Goal: Task Accomplishment & Management: Use online tool/utility

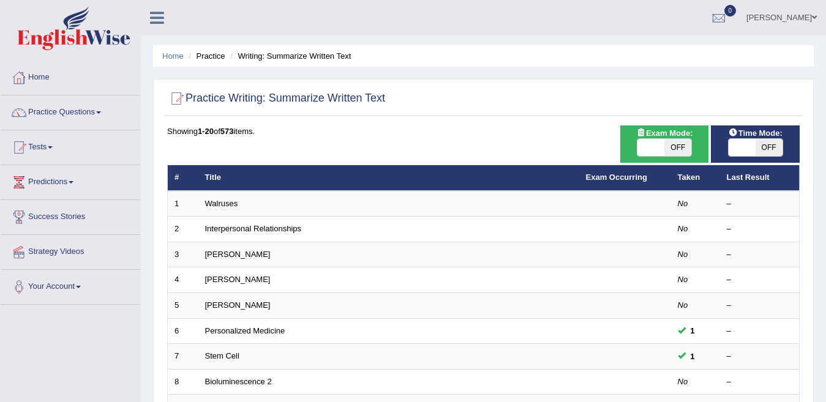
click at [669, 146] on span "OFF" at bounding box center [677, 147] width 27 height 17
checkbox input "true"
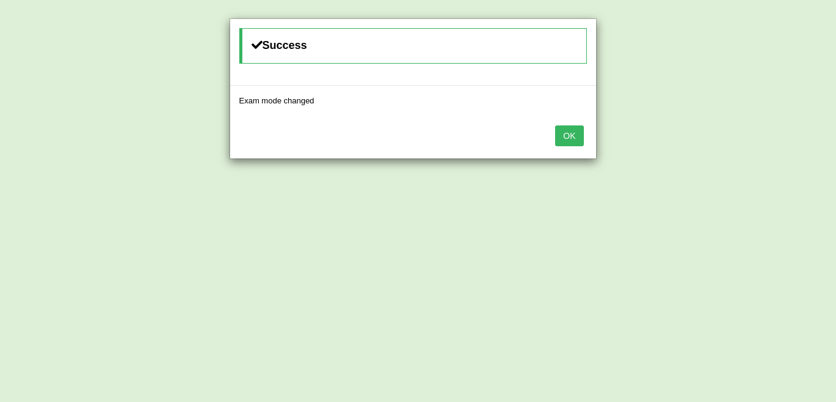
click at [566, 134] on button "OK" at bounding box center [569, 136] width 28 height 21
click at [587, 129] on div "OK" at bounding box center [413, 137] width 366 height 43
click at [570, 132] on button "OK" at bounding box center [569, 136] width 28 height 21
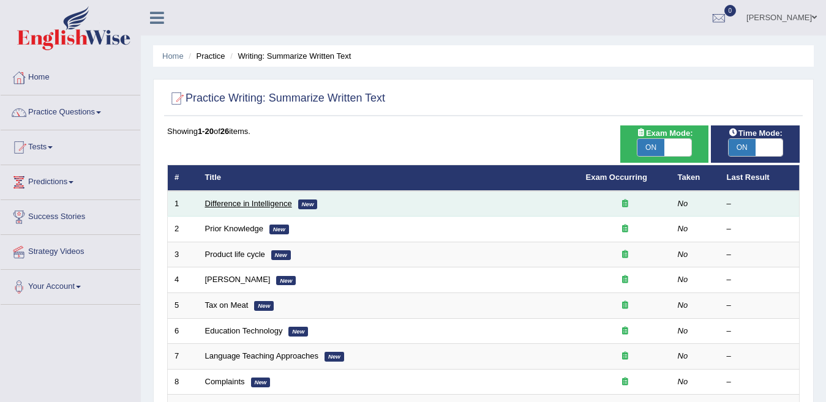
click at [263, 199] on link "Difference in Intelligence" at bounding box center [248, 203] width 87 height 9
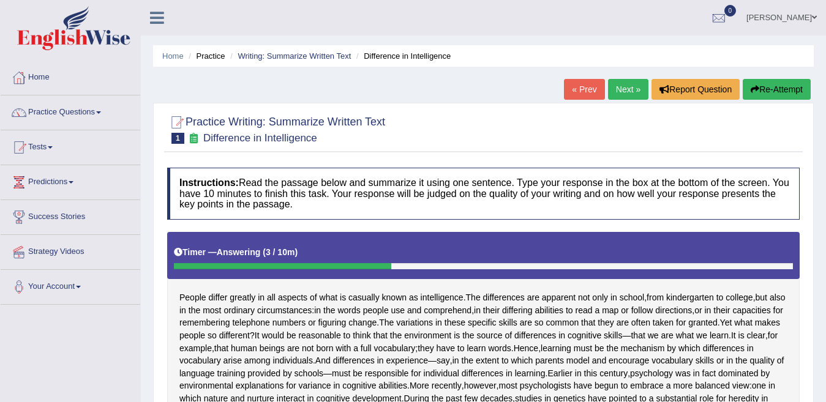
click at [669, 54] on ul "Home Practice Writing: Summarize Written Text Difference in Intelligence" at bounding box center [483, 55] width 661 height 21
click at [109, 109] on link "Practice Questions" at bounding box center [71, 111] width 140 height 31
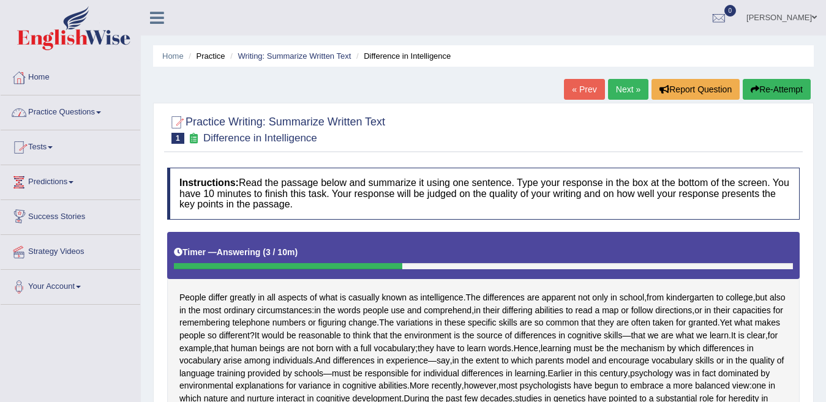
click at [87, 113] on link "Practice Questions" at bounding box center [71, 111] width 140 height 31
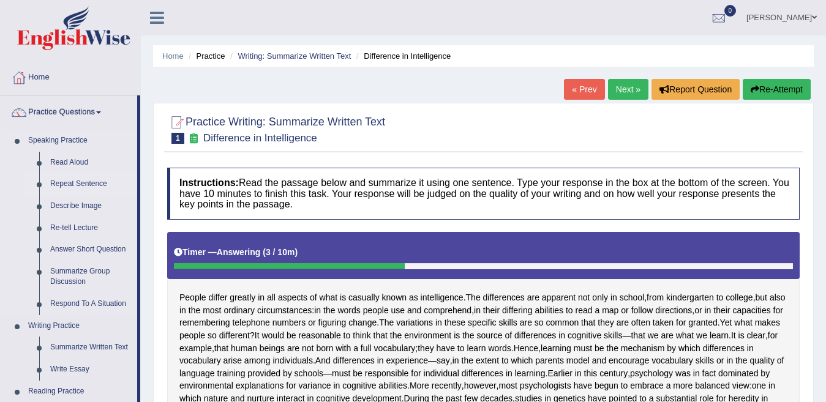
click at [135, 185] on link "Repeat Sentence" at bounding box center [91, 184] width 92 height 22
drag, startPoint x: 140, startPoint y: 220, endPoint x: 138, endPoint y: 238, distance: 17.8
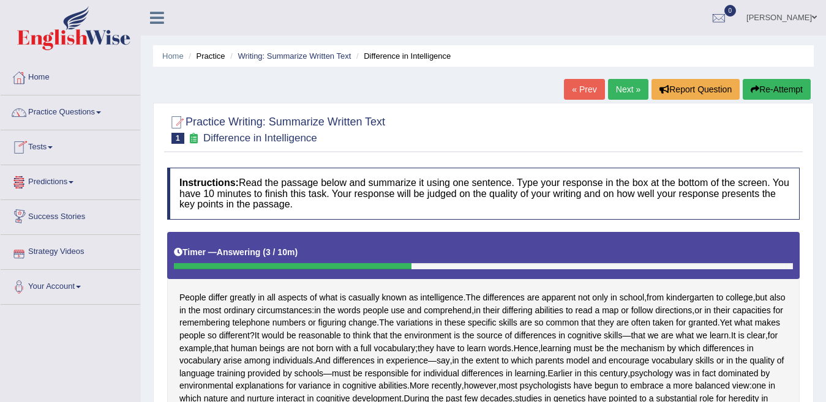
click at [86, 180] on link "Predictions" at bounding box center [71, 180] width 140 height 31
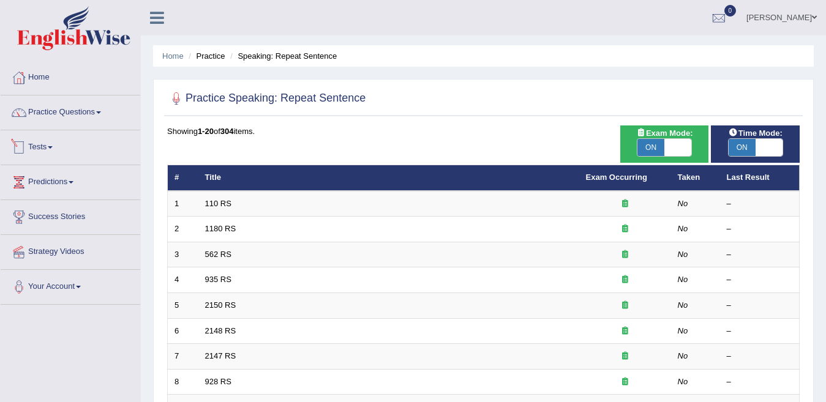
click at [66, 153] on link "Tests" at bounding box center [71, 145] width 140 height 31
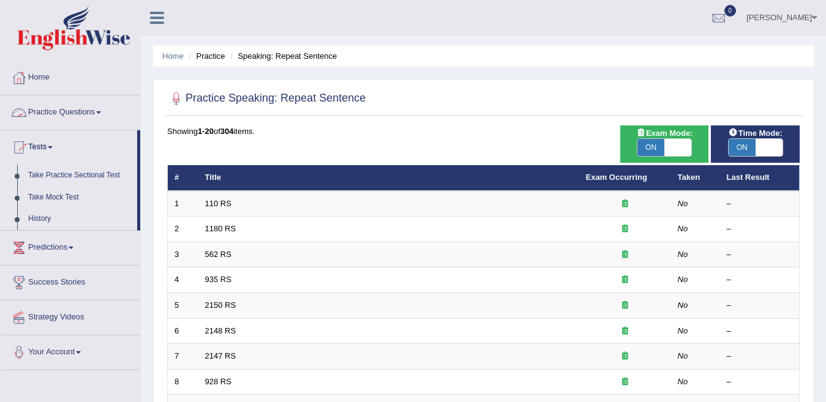
click at [88, 110] on link "Practice Questions" at bounding box center [71, 111] width 140 height 31
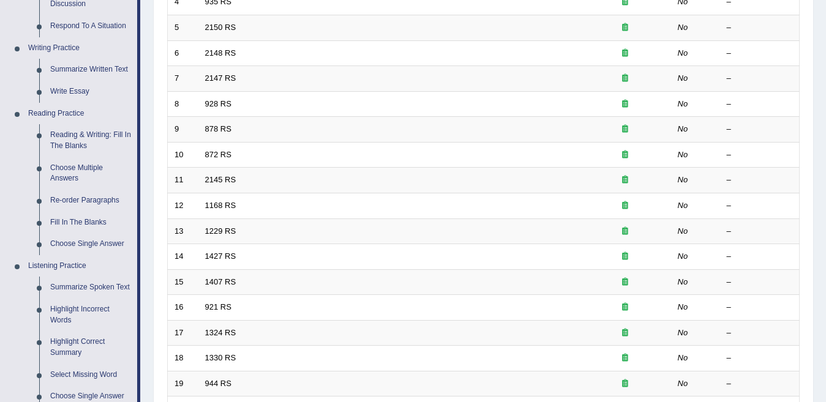
scroll to position [294, 0]
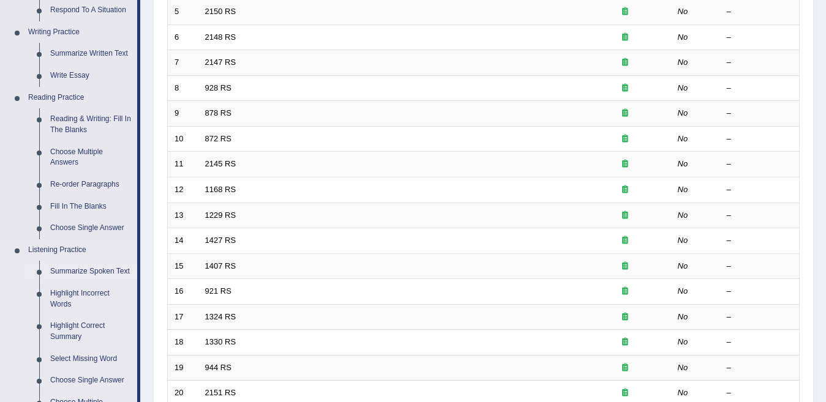
click at [113, 274] on link "Summarize Spoken Text" at bounding box center [91, 272] width 92 height 22
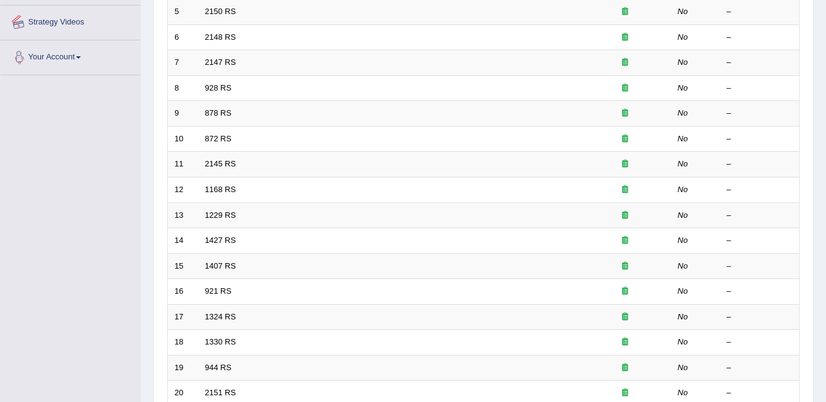
scroll to position [401, 0]
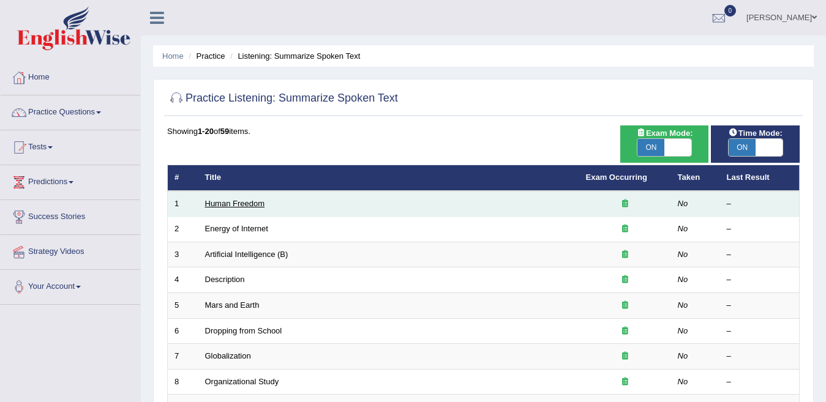
click at [237, 204] on link "Human Freedom" at bounding box center [235, 203] width 60 height 9
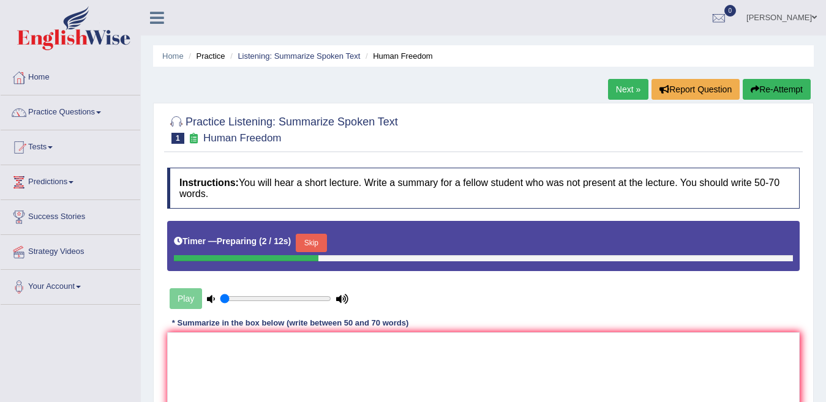
click at [311, 238] on button "Skip" at bounding box center [311, 243] width 31 height 18
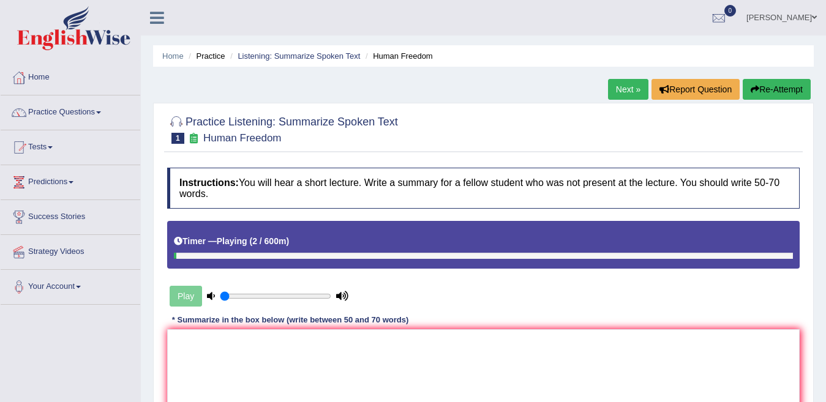
click at [211, 296] on icon at bounding box center [211, 296] width 8 height 8
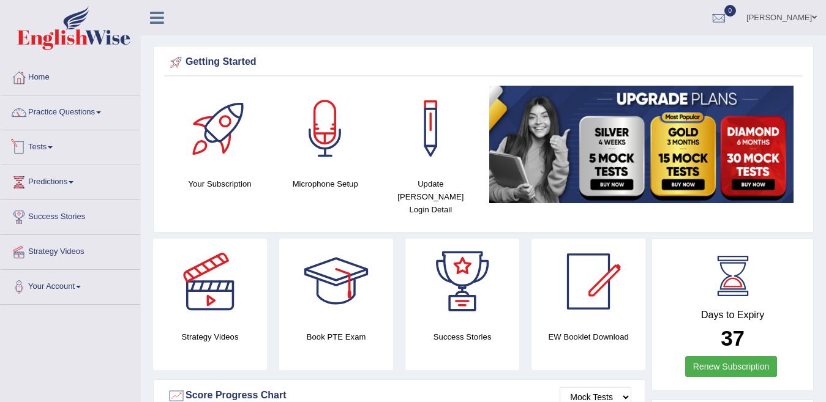
click at [56, 153] on link "Tests" at bounding box center [71, 145] width 140 height 31
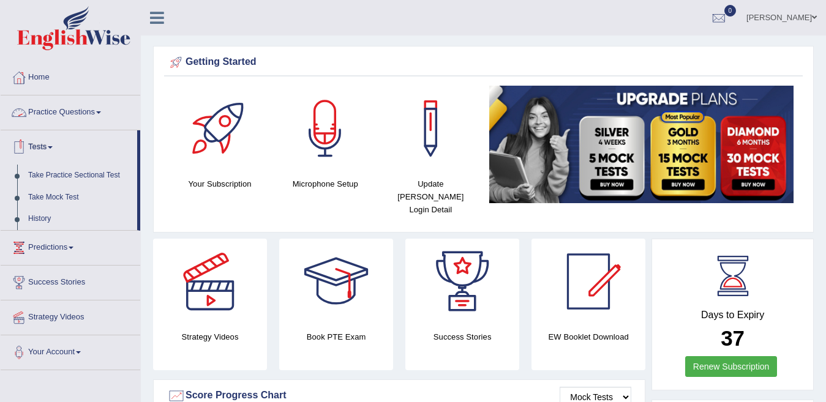
click at [85, 121] on link "Practice Questions" at bounding box center [71, 111] width 140 height 31
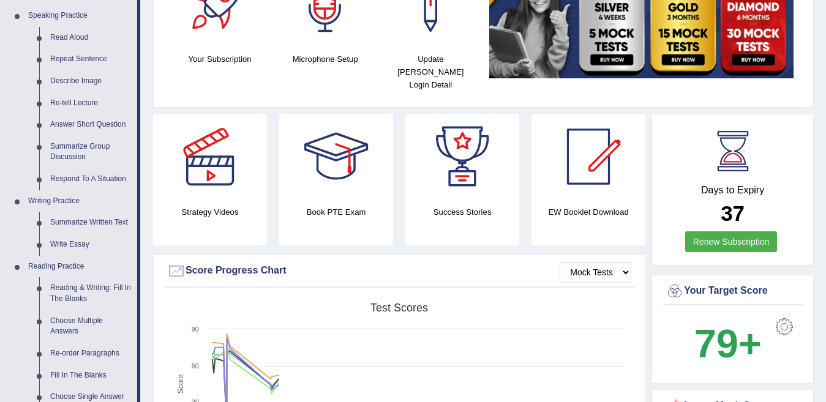
scroll to position [122, 0]
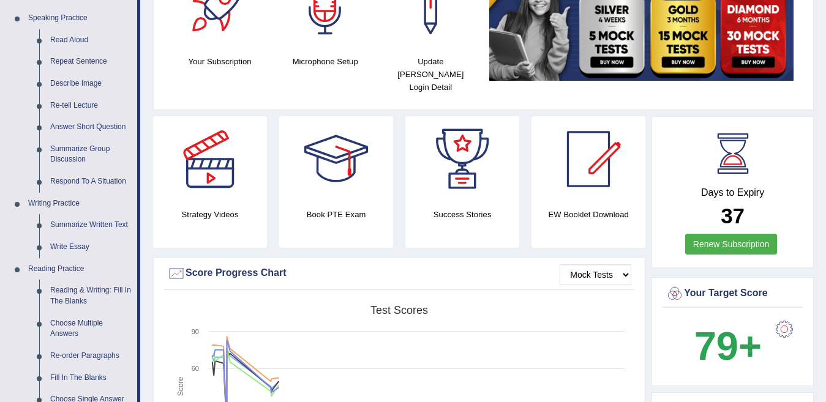
click at [139, 310] on li "Practice Questions Speaking Practice Read Aloud Repeat Sentence Describe Image …" at bounding box center [71, 317] width 140 height 689
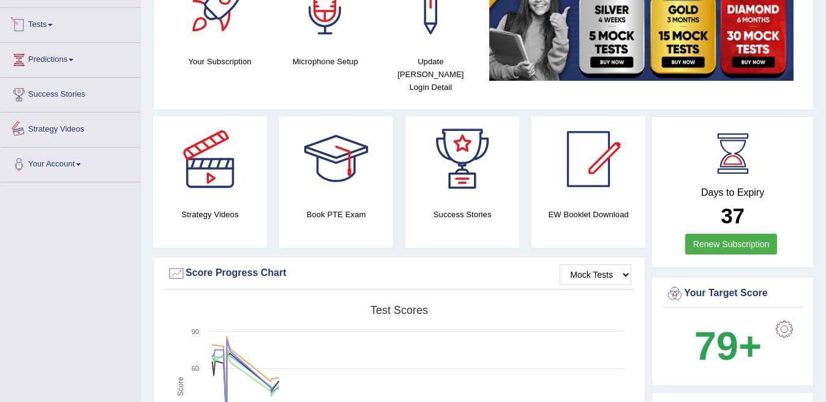
click at [100, 69] on link "Predictions" at bounding box center [71, 58] width 140 height 31
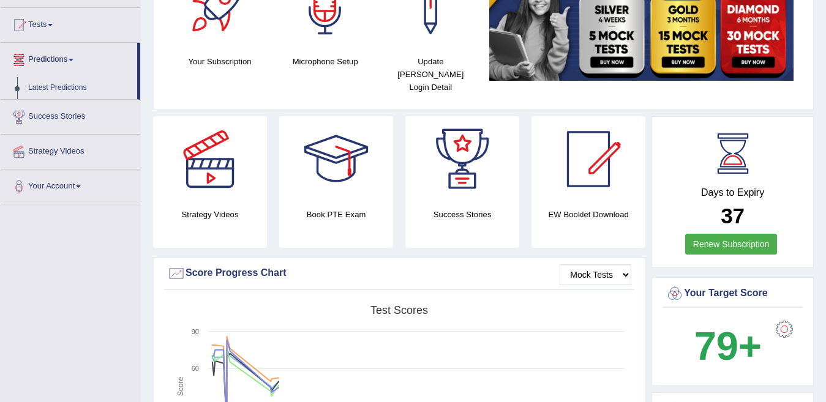
click at [100, 69] on link "Predictions" at bounding box center [69, 58] width 137 height 31
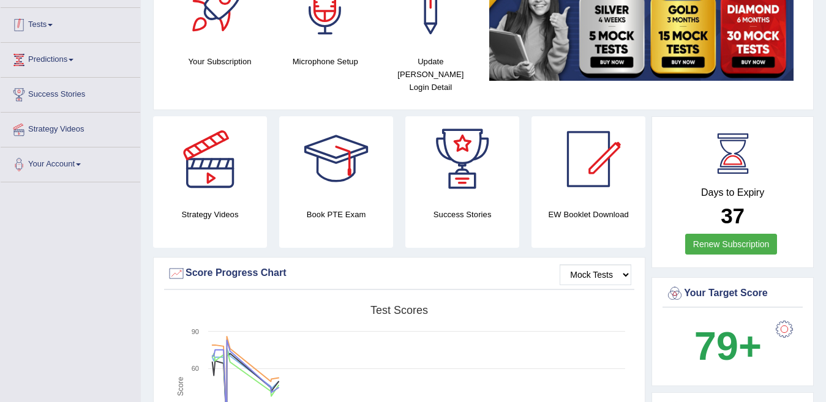
click at [83, 30] on link "Tests" at bounding box center [71, 23] width 140 height 31
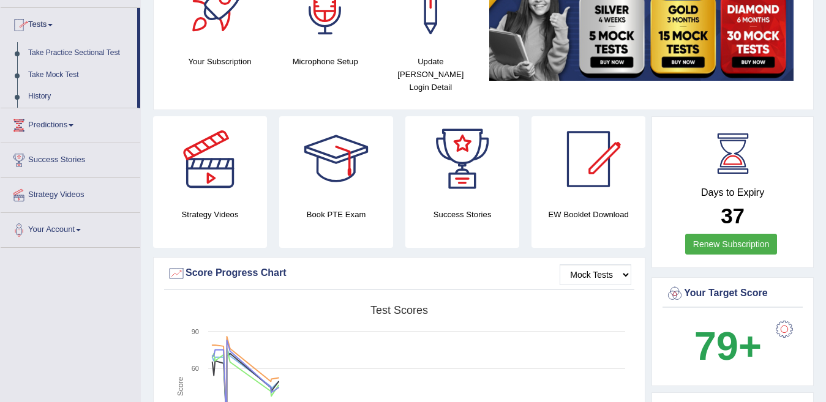
click at [83, 30] on link "Tests" at bounding box center [69, 23] width 137 height 31
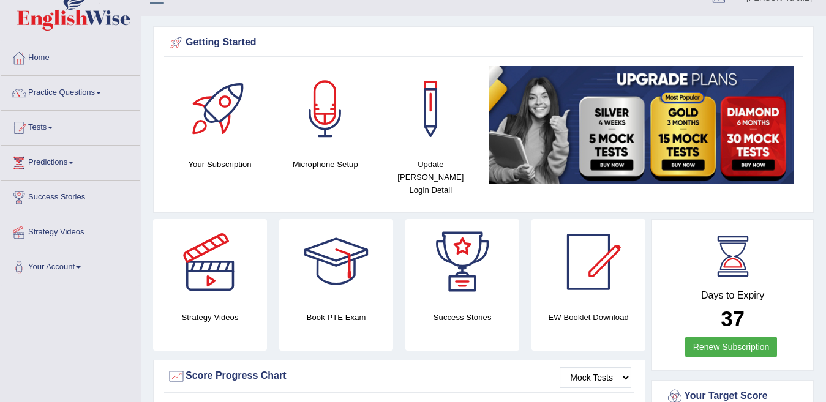
scroll to position [0, 0]
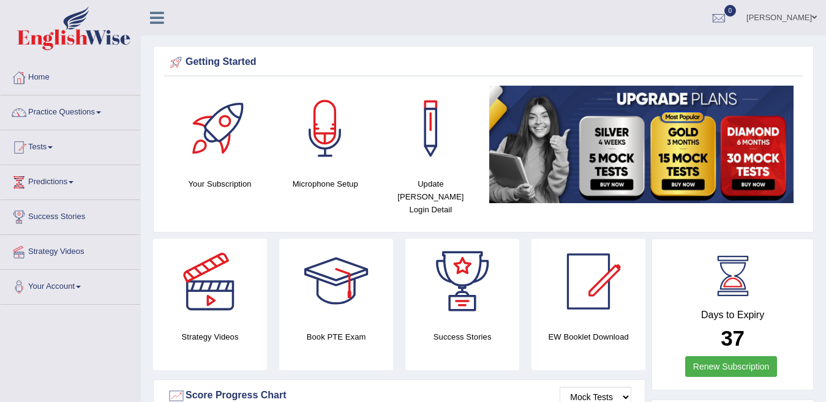
click at [788, 18] on link "[PERSON_NAME]" at bounding box center [781, 16] width 89 height 32
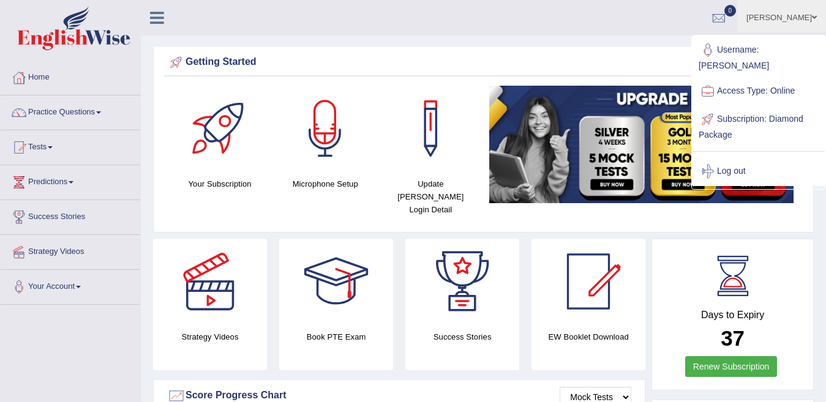
click at [788, 18] on link "[PERSON_NAME]" at bounding box center [781, 16] width 89 height 32
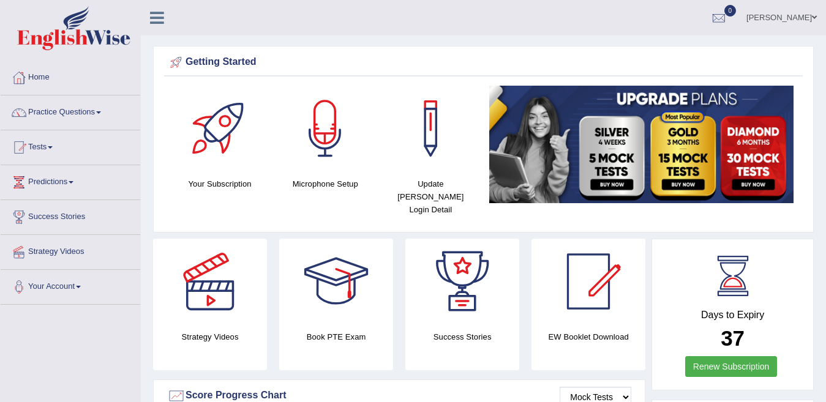
click at [788, 18] on link "[PERSON_NAME]" at bounding box center [781, 16] width 89 height 32
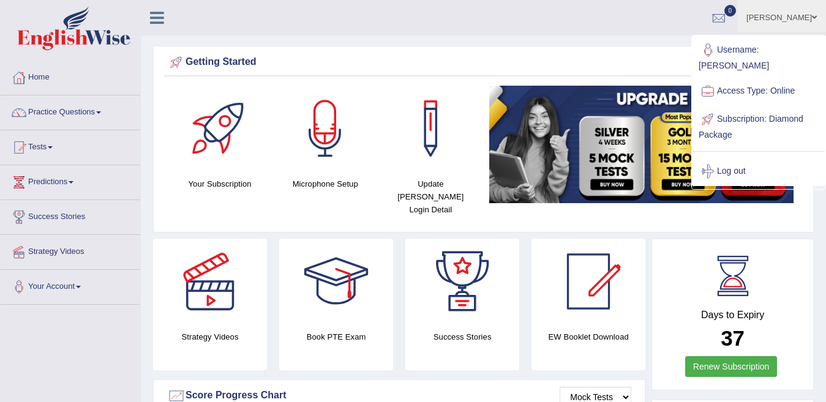
click at [788, 18] on link "[PERSON_NAME]" at bounding box center [781, 16] width 89 height 32
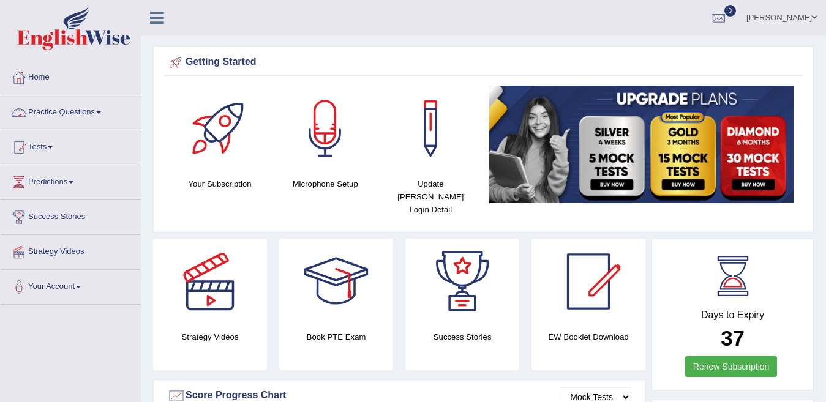
click at [111, 108] on link "Practice Questions" at bounding box center [71, 111] width 140 height 31
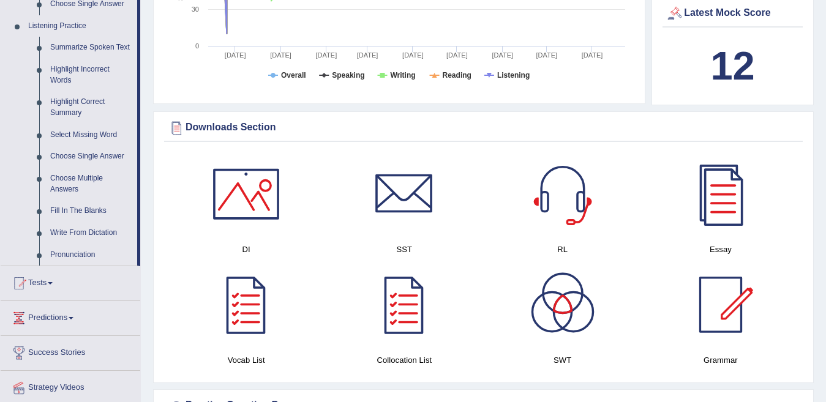
scroll to position [514, 0]
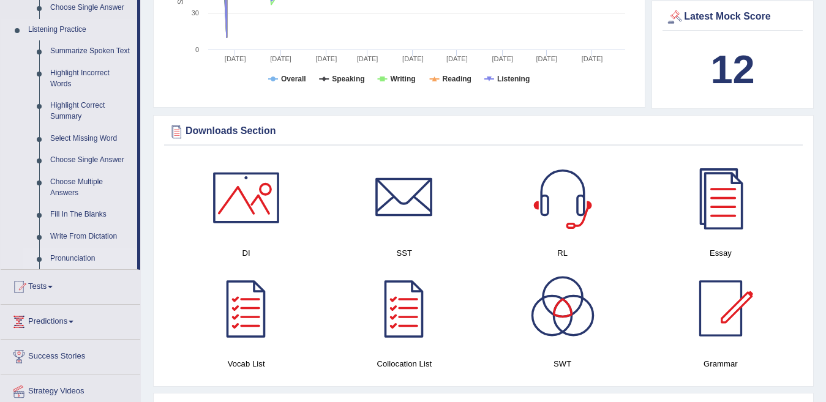
click at [80, 254] on link "Pronunciation" at bounding box center [91, 259] width 92 height 22
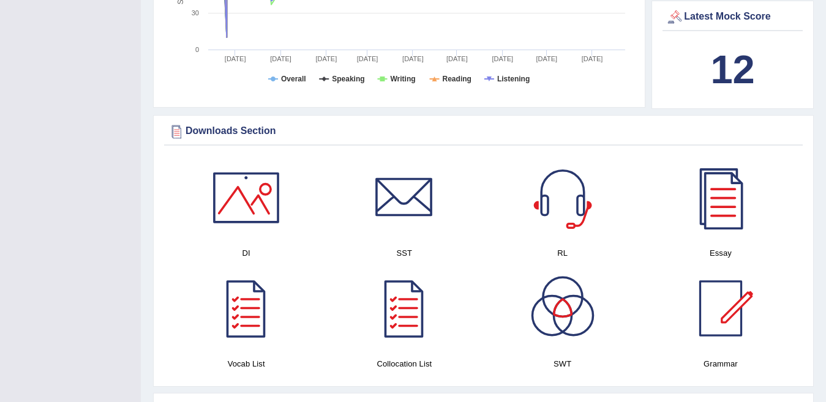
scroll to position [187, 0]
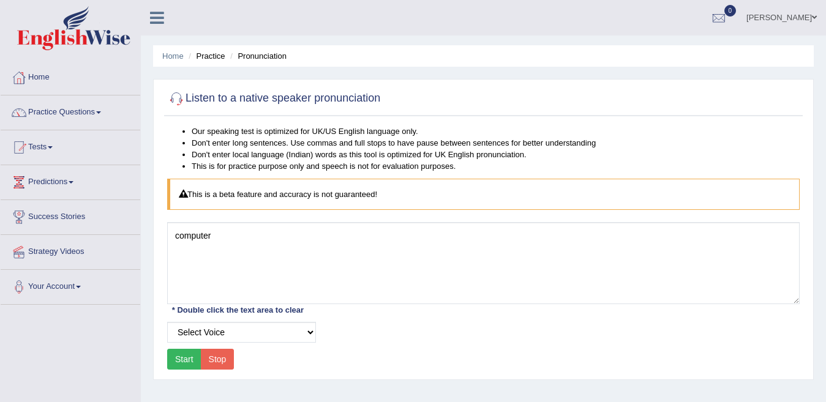
type textarea "computer"
click at [204, 338] on select "Select Voice UK English [DEMOGRAPHIC_DATA] UK English [DEMOGRAPHIC_DATA]" at bounding box center [241, 332] width 149 height 21
select select "3"
click at [167, 322] on select "Select Voice UK English [DEMOGRAPHIC_DATA] UK English [DEMOGRAPHIC_DATA]" at bounding box center [241, 332] width 149 height 21
click at [191, 358] on button "Start" at bounding box center [184, 359] width 34 height 21
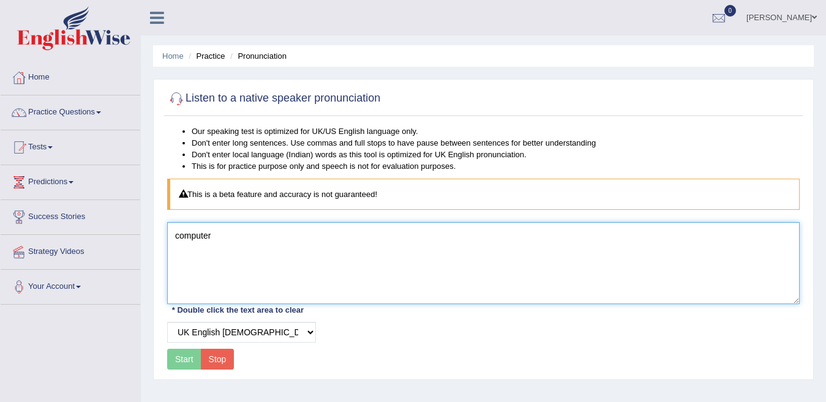
click at [263, 241] on textarea "computer" at bounding box center [483, 263] width 632 height 82
click at [178, 236] on textarea "computer" at bounding box center [483, 263] width 632 height 82
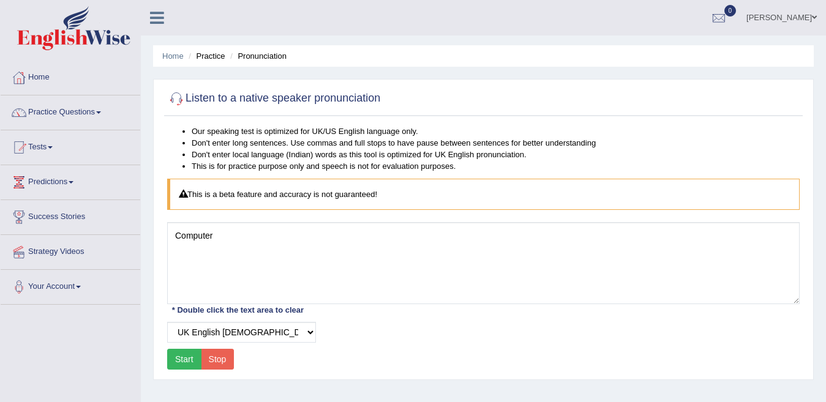
click at [178, 359] on button "Start" at bounding box center [184, 359] width 34 height 21
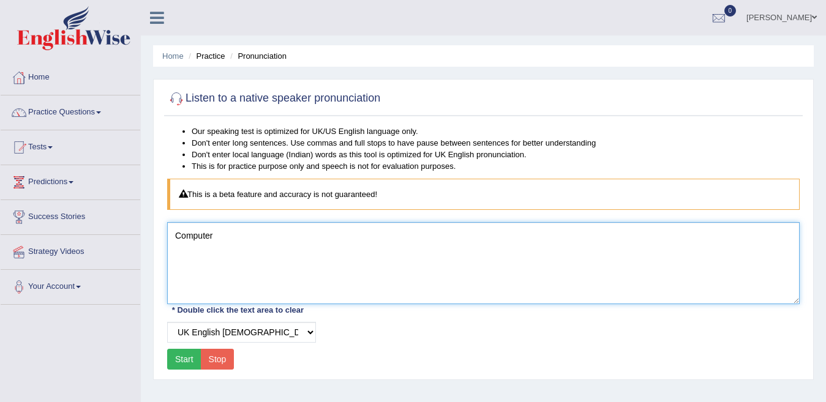
click at [257, 242] on textarea "Computer" at bounding box center [483, 263] width 632 height 82
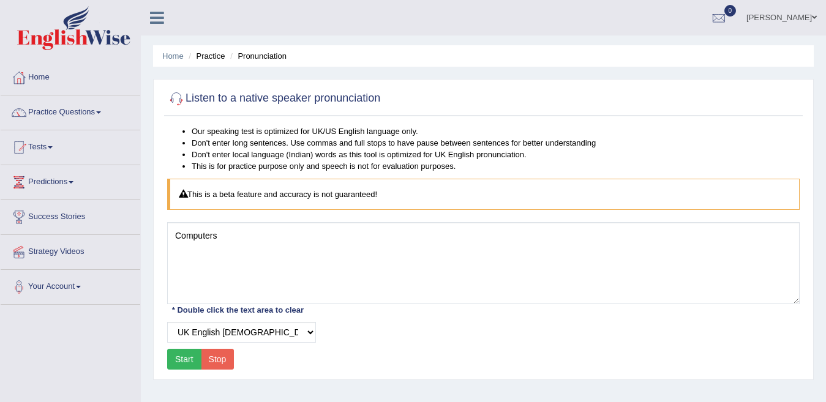
click at [182, 351] on button "Start" at bounding box center [184, 359] width 34 height 21
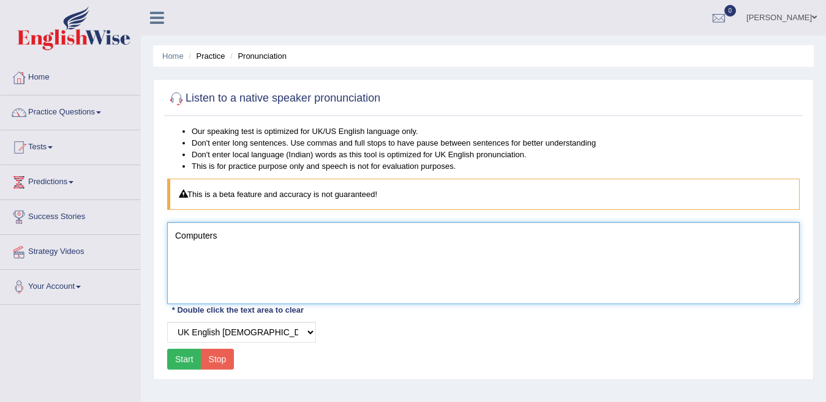
click at [257, 245] on textarea "Computers" at bounding box center [483, 263] width 632 height 82
type textarea "Computer"
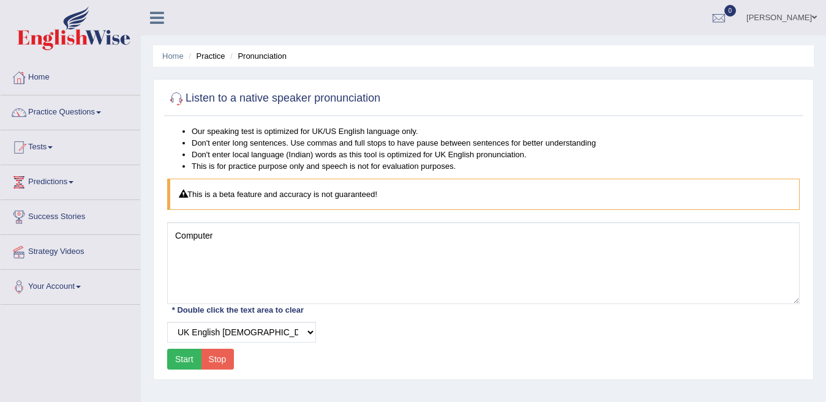
click at [189, 356] on button "Start" at bounding box center [184, 359] width 34 height 21
click at [88, 112] on link "Practice Questions" at bounding box center [71, 111] width 140 height 31
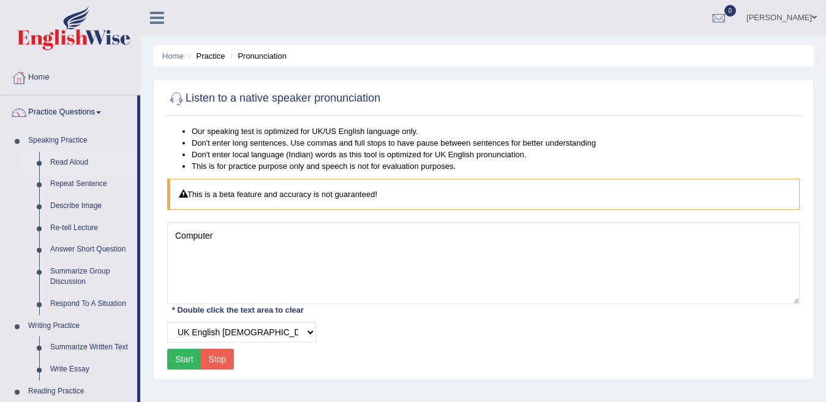
click at [62, 158] on link "Read Aloud" at bounding box center [91, 163] width 92 height 22
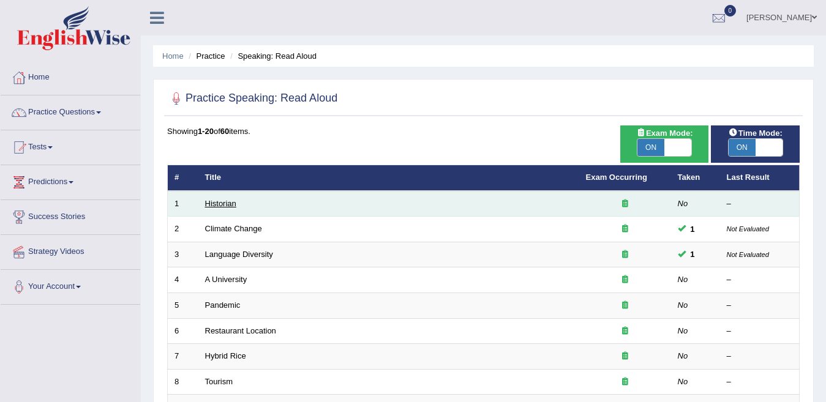
click at [226, 203] on link "Historian" at bounding box center [220, 203] width 31 height 9
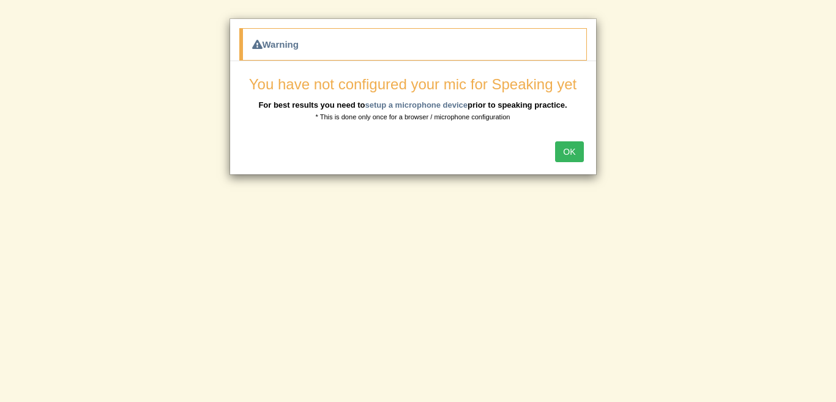
click at [573, 149] on button "OK" at bounding box center [569, 151] width 28 height 21
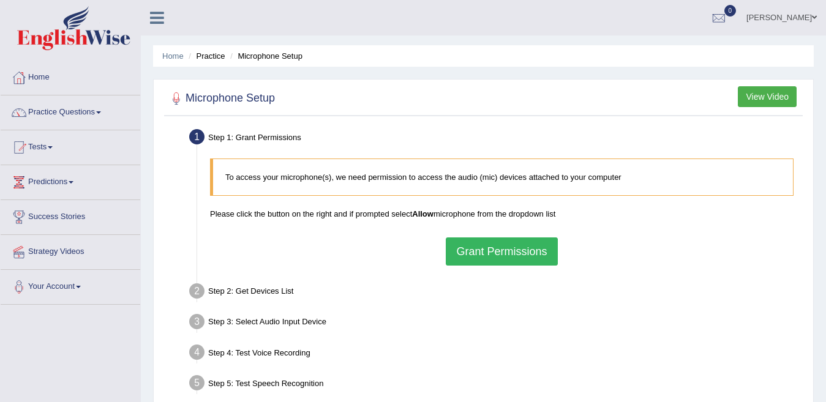
click at [525, 246] on button "Grant Permissions" at bounding box center [501, 252] width 111 height 28
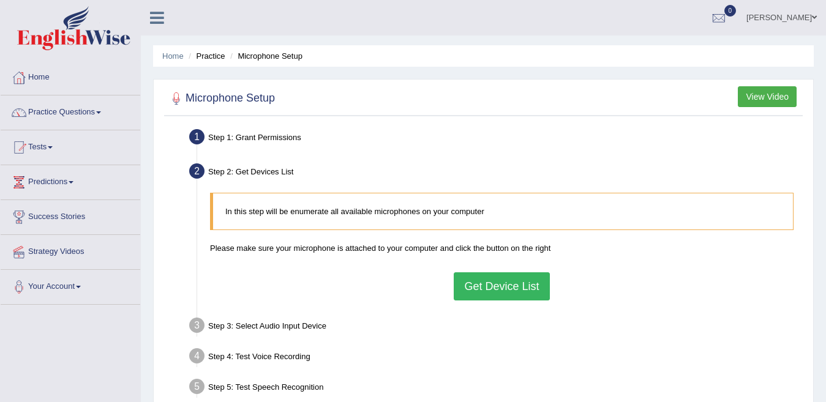
click at [498, 283] on button "Get Device List" at bounding box center [502, 286] width 96 height 28
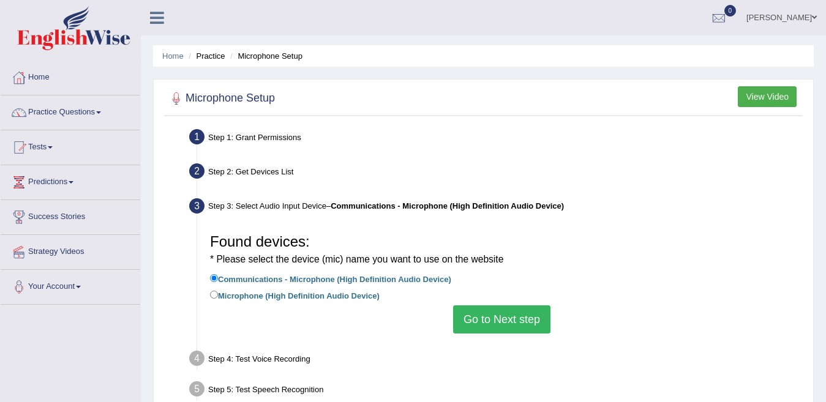
click at [496, 317] on button "Go to Next step" at bounding box center [501, 320] width 97 height 28
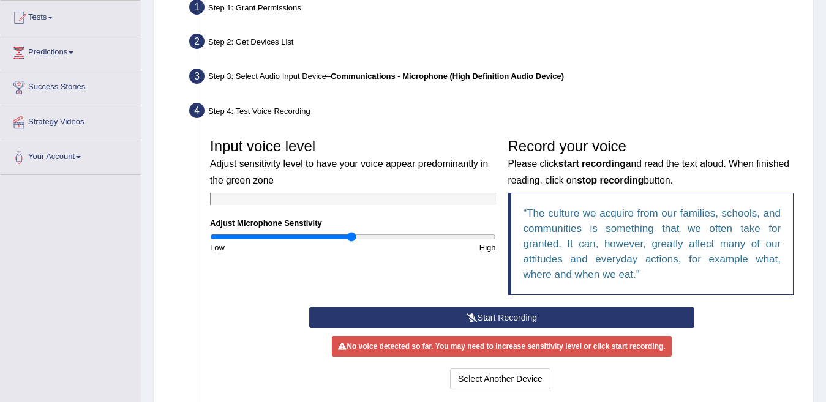
scroll to position [132, 0]
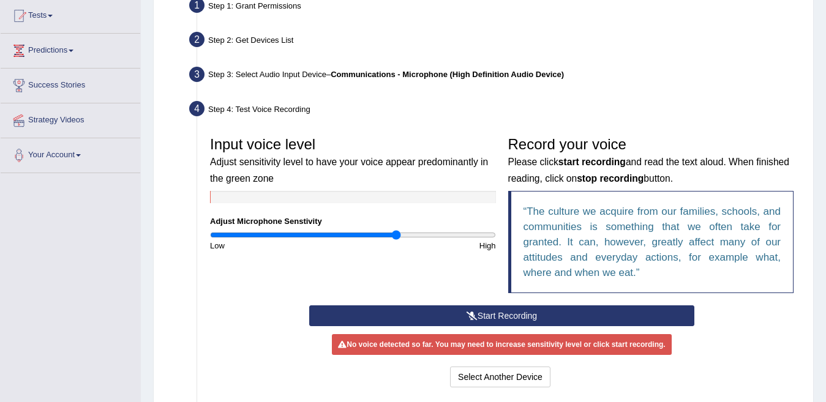
type input "1.32"
click at [397, 236] on input "range" at bounding box center [353, 235] width 286 height 10
click at [503, 312] on button "Start Recording" at bounding box center [501, 316] width 385 height 21
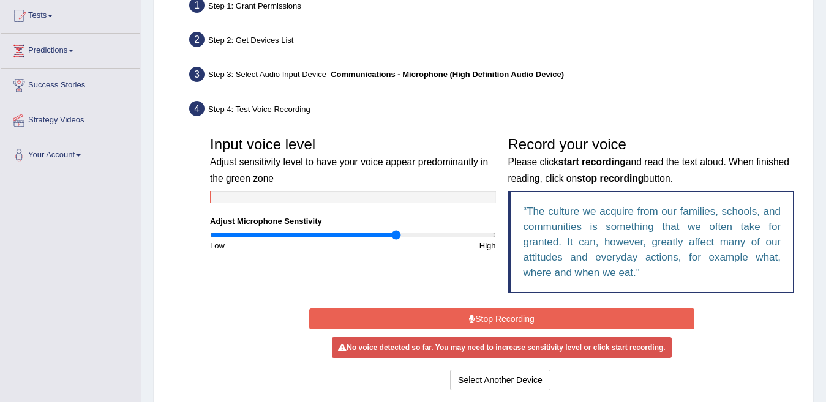
click at [503, 312] on button "Stop Recording" at bounding box center [501, 319] width 385 height 21
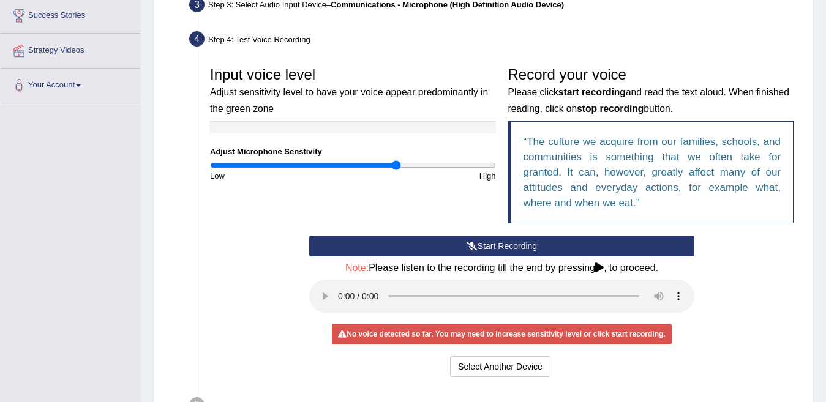
scroll to position [206, 0]
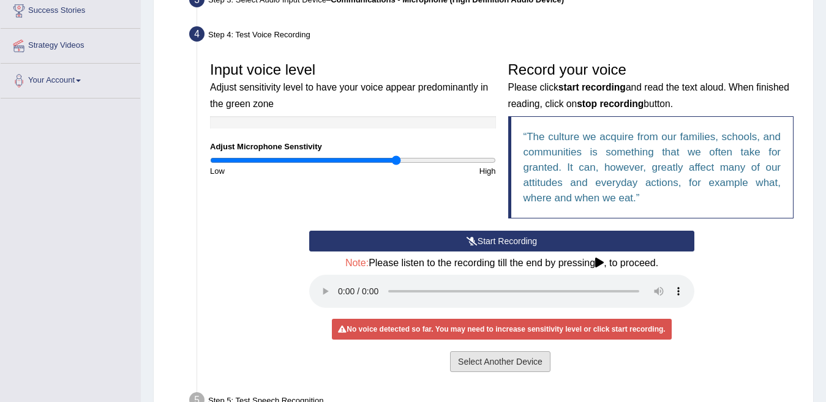
click at [514, 360] on button "Select Another Device" at bounding box center [500, 361] width 100 height 21
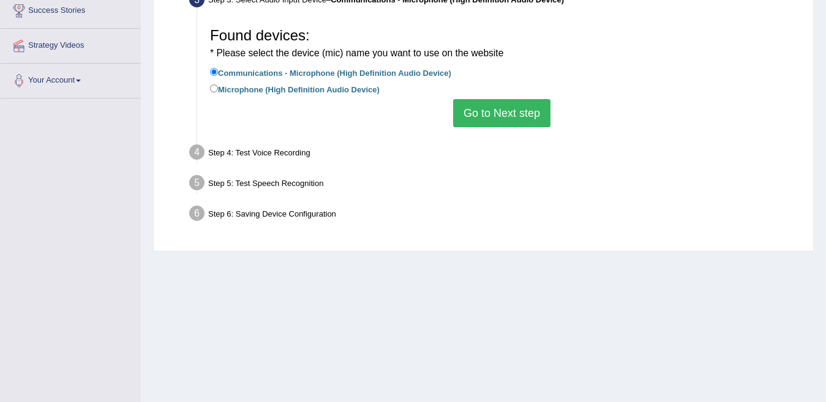
click at [332, 89] on label "Microphone (High Definition Audio Device)" at bounding box center [295, 88] width 170 height 13
click at [218, 89] on input "Microphone (High Definition Audio Device)" at bounding box center [214, 88] width 8 height 8
radio input "true"
click at [481, 108] on button "Go to Next step" at bounding box center [501, 113] width 97 height 28
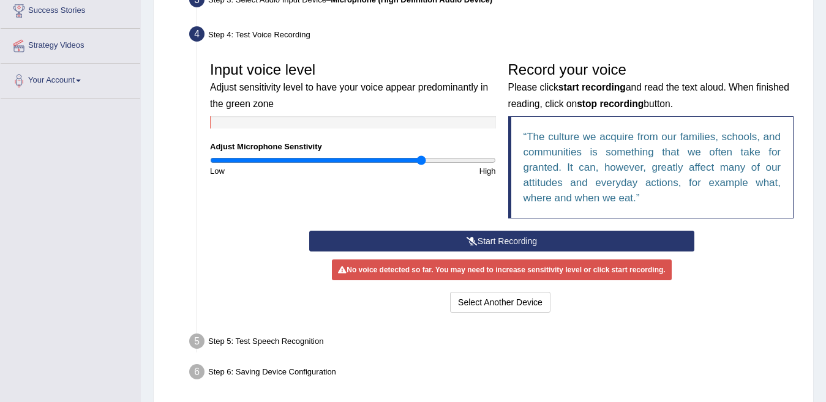
type input "1.5"
click at [422, 162] on input "range" at bounding box center [353, 161] width 286 height 10
click at [453, 236] on button "Start Recording" at bounding box center [501, 241] width 385 height 21
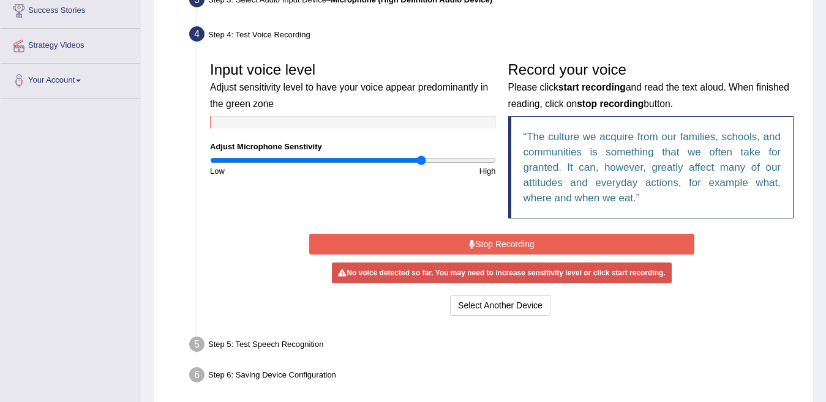
click at [453, 236] on button "Stop Recording" at bounding box center [501, 244] width 385 height 21
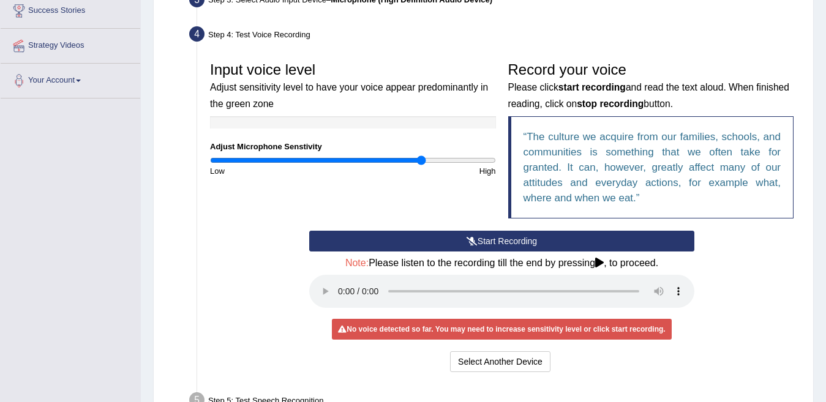
click at [452, 333] on div "No voice detected so far. You may need to increase sensitivity level or click s…" at bounding box center [501, 329] width 339 height 21
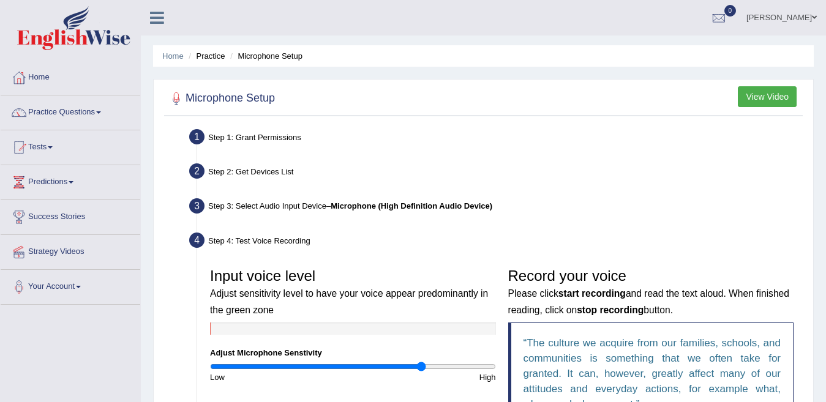
scroll to position [313, 0]
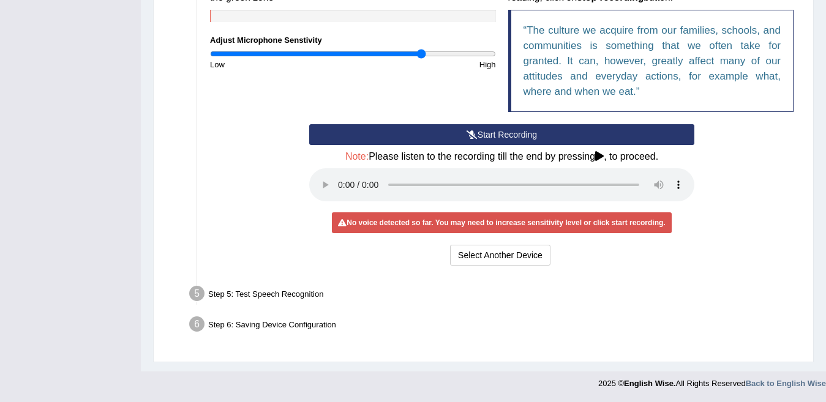
click at [286, 291] on div "Step 5: Test Speech Recognition" at bounding box center [496, 295] width 624 height 27
